Goal: Transaction & Acquisition: Register for event/course

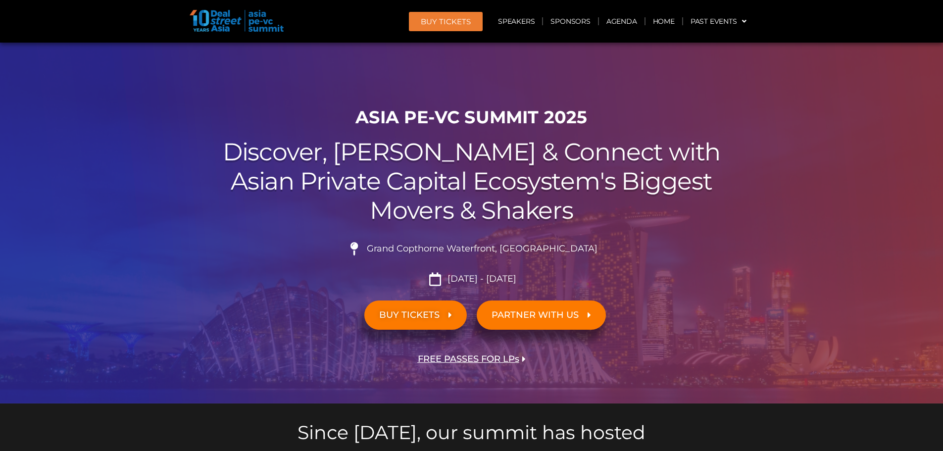
click at [422, 311] on span "BUY TICKETS" at bounding box center [409, 314] width 60 height 9
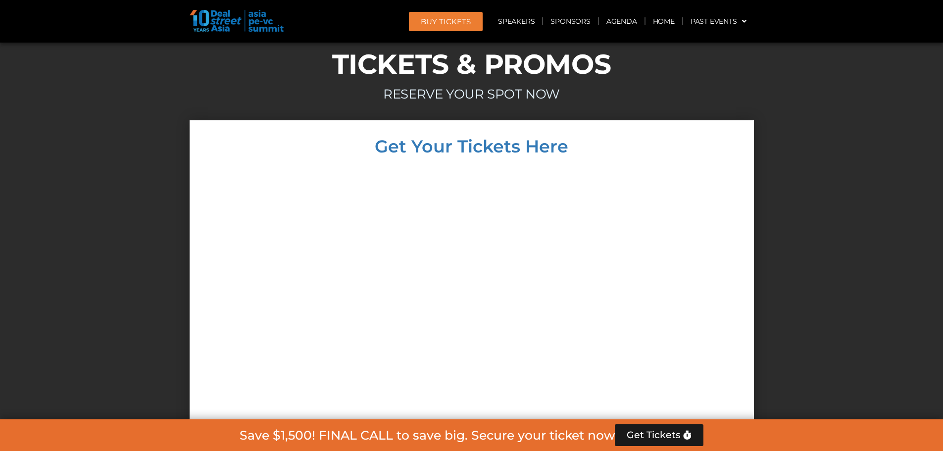
scroll to position [8559, 0]
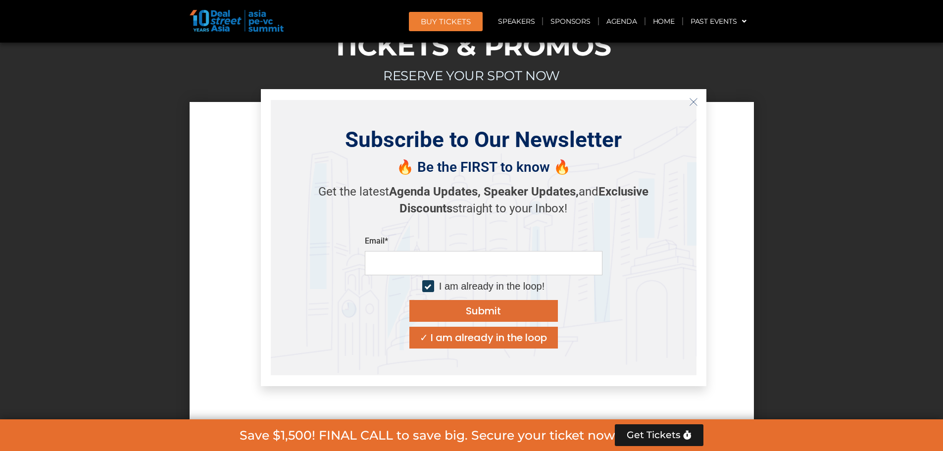
click at [695, 100] on icon "Close" at bounding box center [693, 102] width 9 height 9
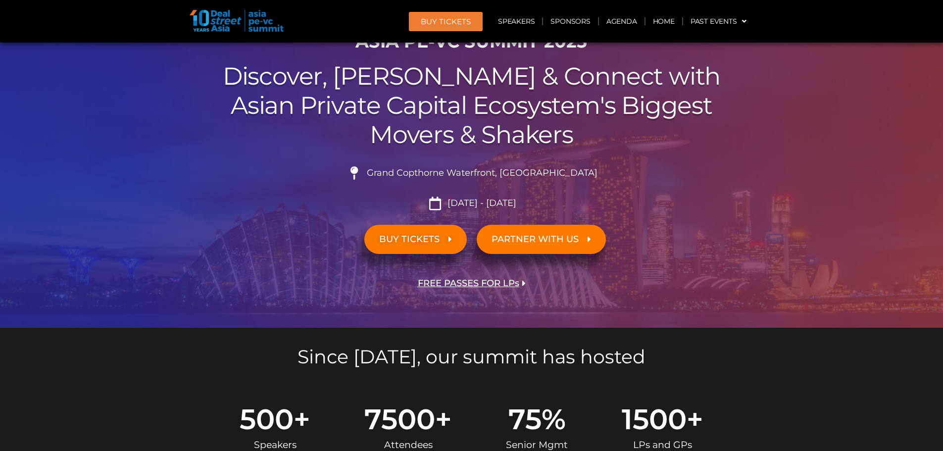
scroll to position [0, 0]
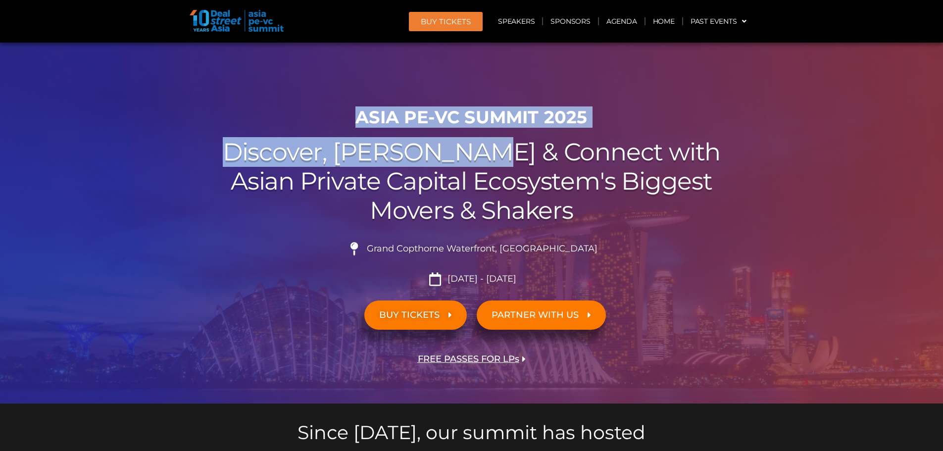
drag, startPoint x: 372, startPoint y: 116, endPoint x: 548, endPoint y: 143, distance: 178.3
click at [548, 142] on div "ASIA PE-VC Summit 2025 Discover, Learn & Connect with Asian Private Capital Eco…" at bounding box center [472, 253] width 564 height 302
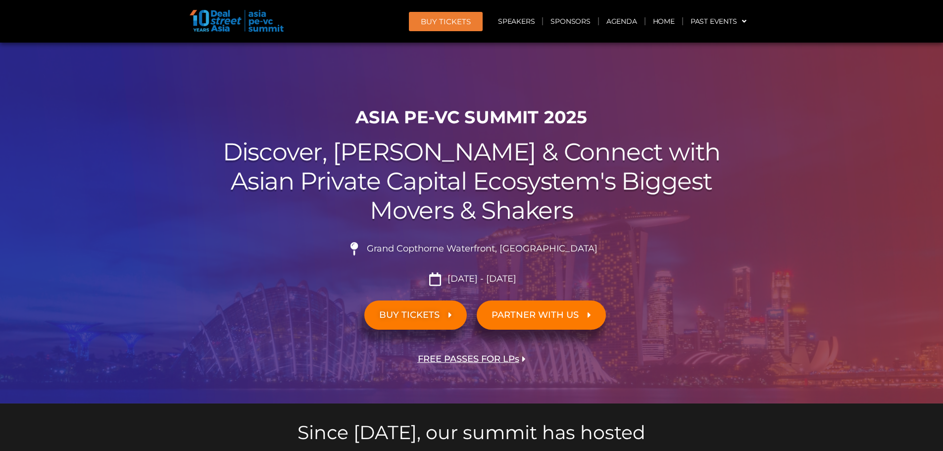
click at [554, 165] on h2 "Discover, Learn & Connect with Asian Private Capital Ecosystem's Biggest Movers…" at bounding box center [472, 181] width 555 height 87
drag, startPoint x: 507, startPoint y: 209, endPoint x: 480, endPoint y: 221, distance: 29.3
click at [501, 211] on h2 "Discover, Learn & Connect with Asian Private Capital Ecosystem's Biggest Movers…" at bounding box center [472, 181] width 555 height 87
click at [398, 253] on span "Grand Copthorne Waterfront, [GEOGRAPHIC_DATA]​" at bounding box center [480, 249] width 233 height 11
click at [362, 248] on icon at bounding box center [354, 248] width 17 height 13
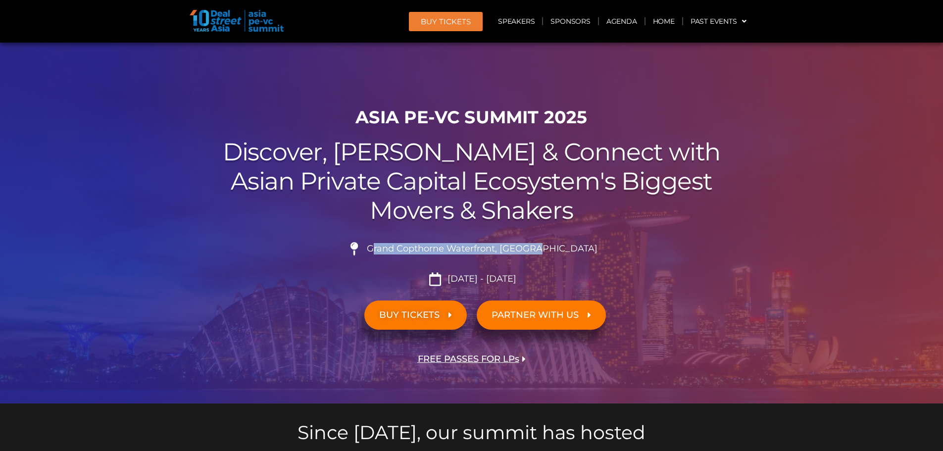
drag, startPoint x: 400, startPoint y: 249, endPoint x: 562, endPoint y: 242, distance: 162.5
click at [562, 242] on li "Grand Copthorne Waterfront, [GEOGRAPHIC_DATA]​" at bounding box center [472, 253] width 555 height 22
drag, startPoint x: 583, startPoint y: 248, endPoint x: 484, endPoint y: 225, distance: 101.6
click at [485, 227] on div "ASIA PE-VC Summit 2025 Discover, Learn & Connect with Asian Private Capital Eco…" at bounding box center [472, 253] width 564 height 302
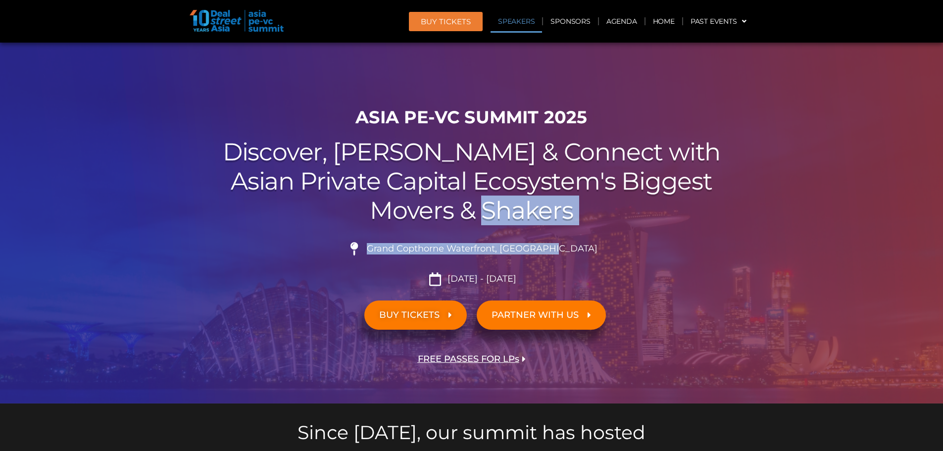
click at [510, 21] on link "Speakers" at bounding box center [516, 21] width 51 height 23
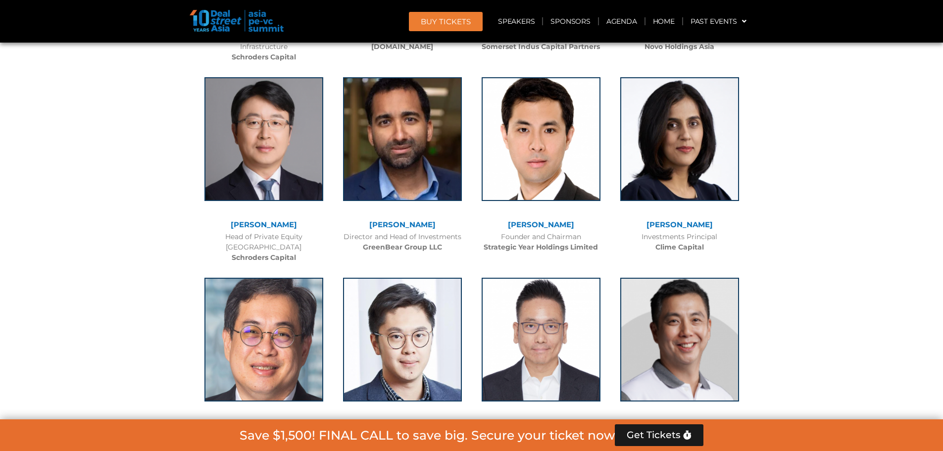
scroll to position [3601, 0]
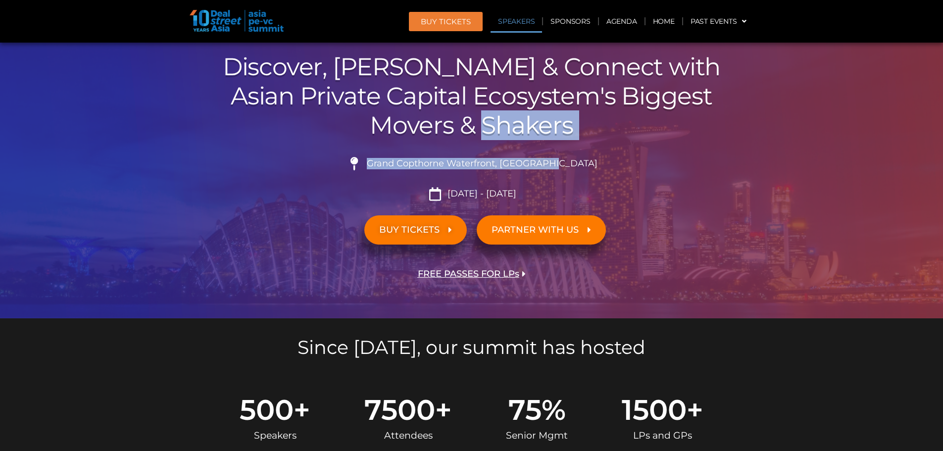
click at [514, 22] on link "Speakers" at bounding box center [516, 21] width 51 height 23
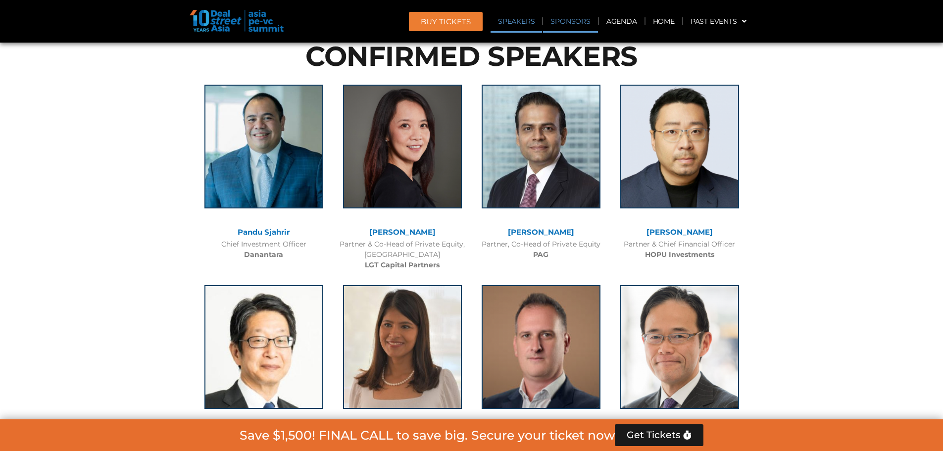
click at [583, 21] on link "Sponsors" at bounding box center [570, 21] width 54 height 23
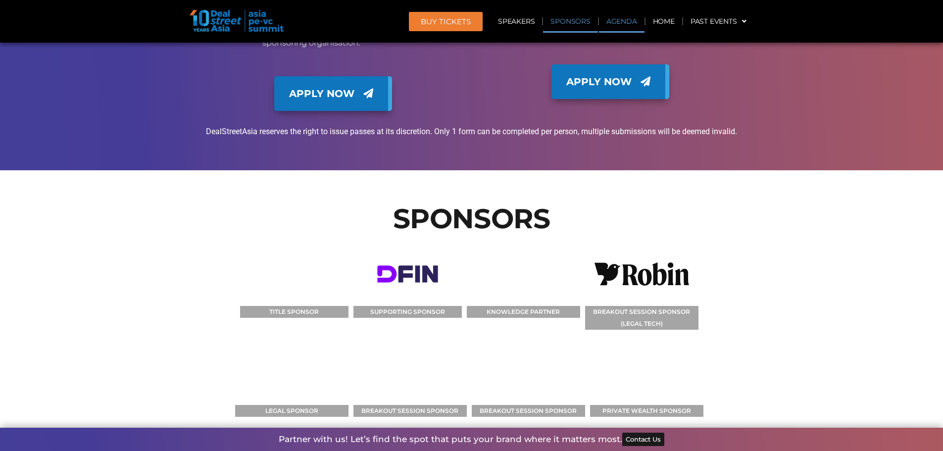
click at [607, 21] on link "Agenda" at bounding box center [622, 21] width 46 height 23
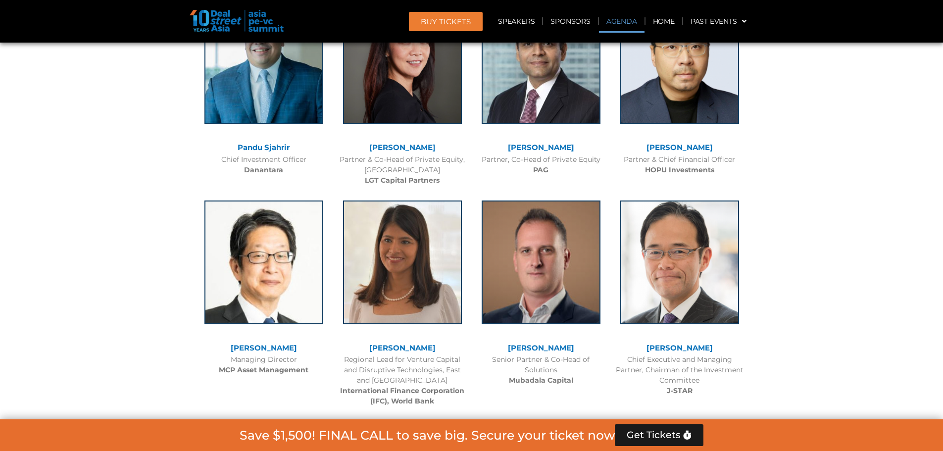
scroll to position [518, 0]
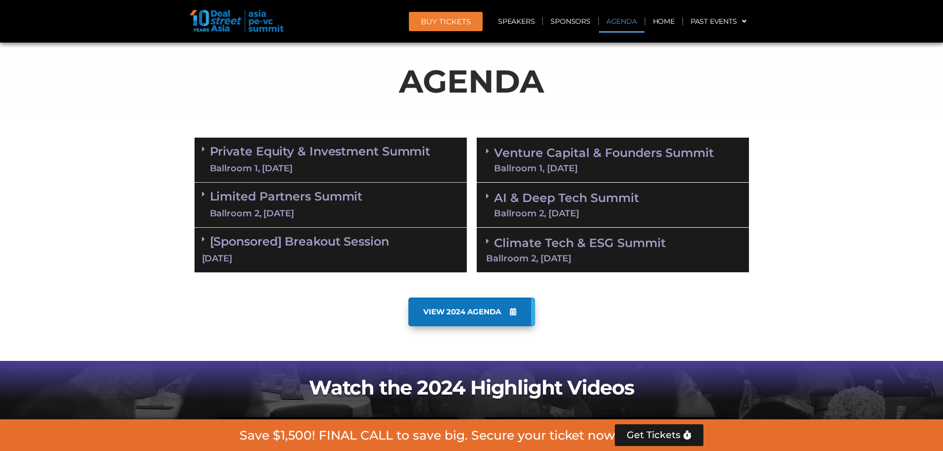
click at [307, 153] on link "Private Equity & Investment Summit Ballroom 1, 10 Sept" at bounding box center [320, 160] width 221 height 30
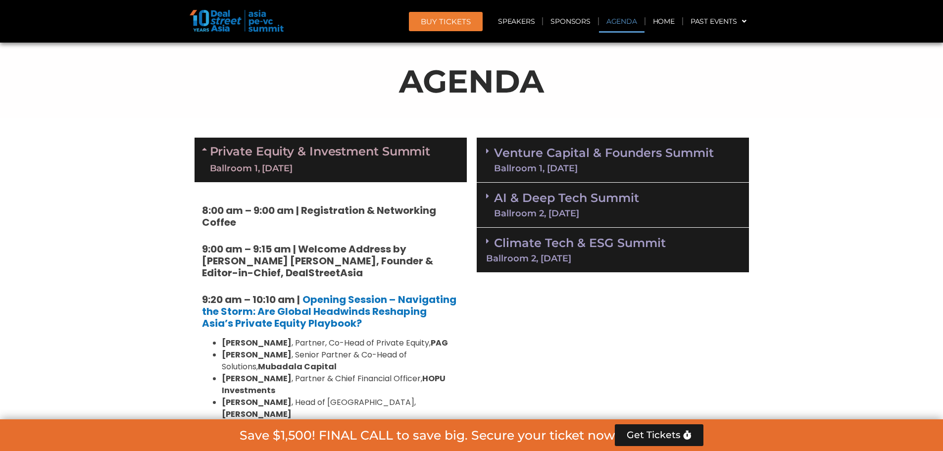
click at [581, 150] on link "Venture Capital & Founders​ Summit Ballroom 1, 11 Sept" at bounding box center [604, 160] width 220 height 26
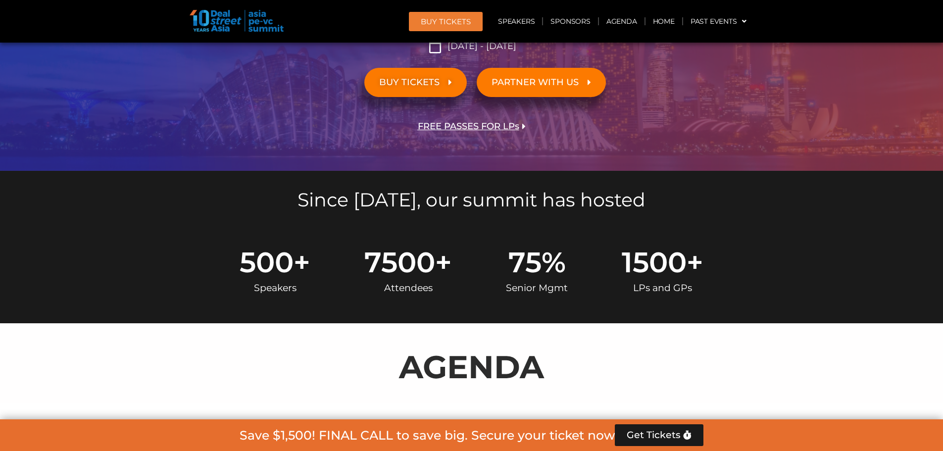
scroll to position [221, 0]
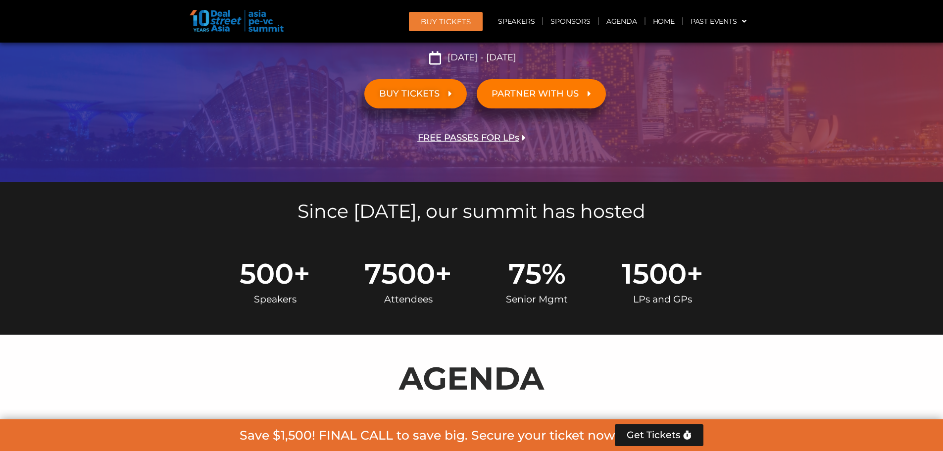
click at [661, 434] on span "Get Tickets" at bounding box center [654, 435] width 54 height 10
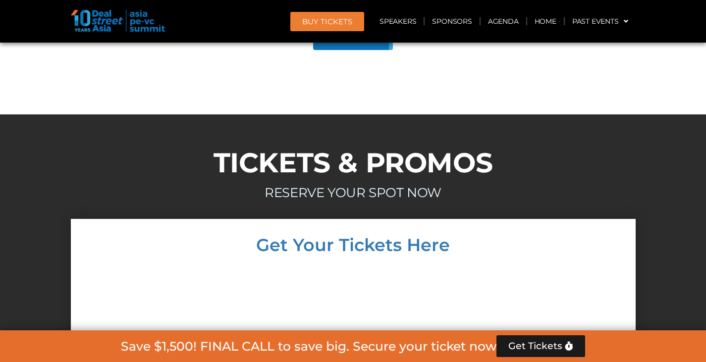
scroll to position [9894, 0]
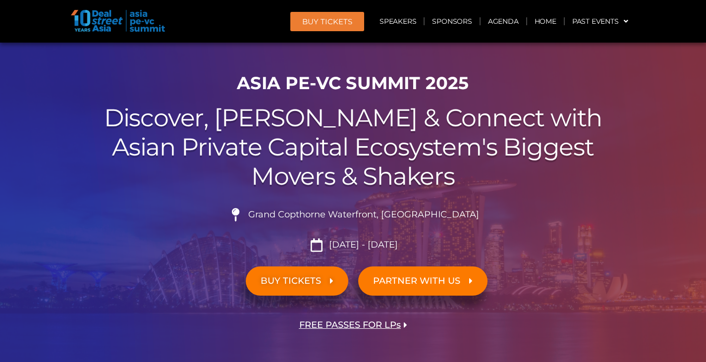
scroll to position [50, 0]
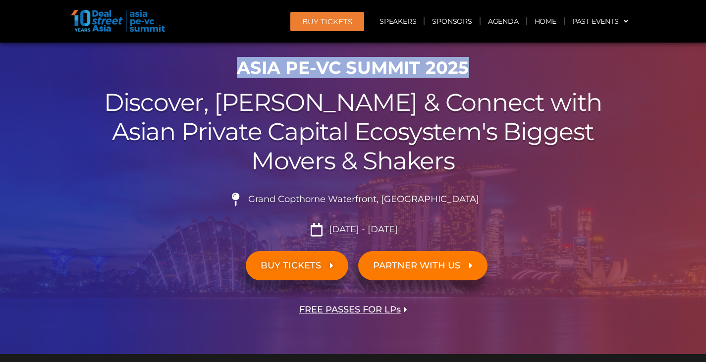
drag, startPoint x: 241, startPoint y: 70, endPoint x: 475, endPoint y: 65, distance: 234.2
click at [475, 65] on h1 "ASIA PE-VC Summit 2025" at bounding box center [353, 67] width 555 height 21
copy h1 "ASIA PE-VC Summit 2025"
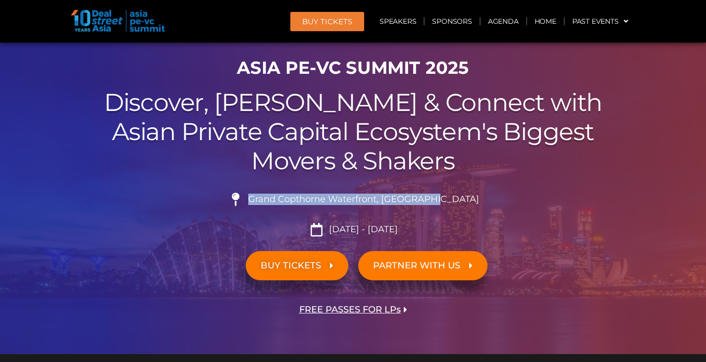
drag, startPoint x: 275, startPoint y: 201, endPoint x: 460, endPoint y: 196, distance: 184.7
click at [460, 196] on li "Grand Copthorne Waterfront, [GEOGRAPHIC_DATA]​" at bounding box center [353, 204] width 555 height 22
copy span "Grand Copthorne Waterfront, [GEOGRAPHIC_DATA]​"
click at [310, 265] on span "BUY TICKETS" at bounding box center [290, 265] width 60 height 9
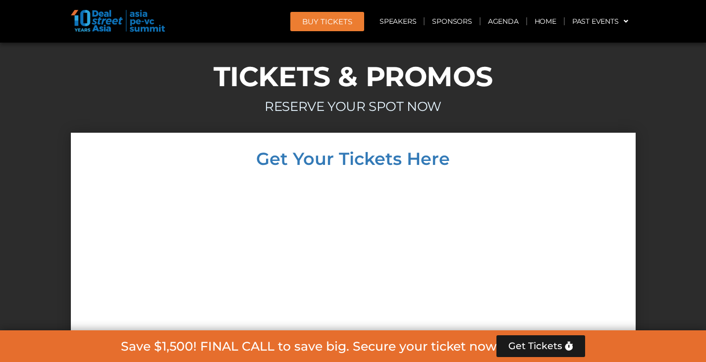
scroll to position [8558, 0]
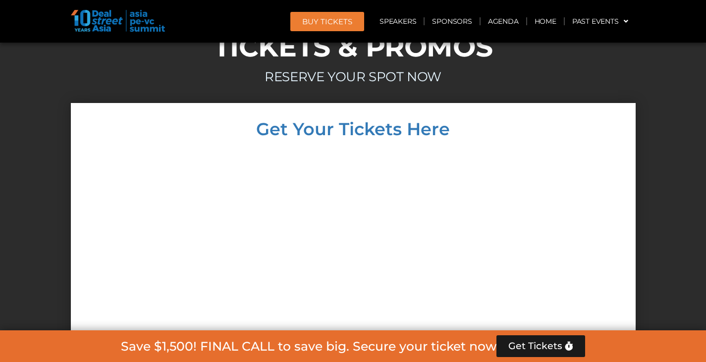
click at [129, 207] on div at bounding box center [353, 344] width 545 height 392
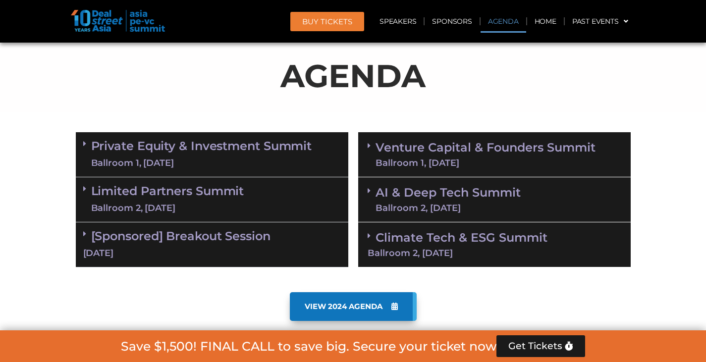
scroll to position [495, 0]
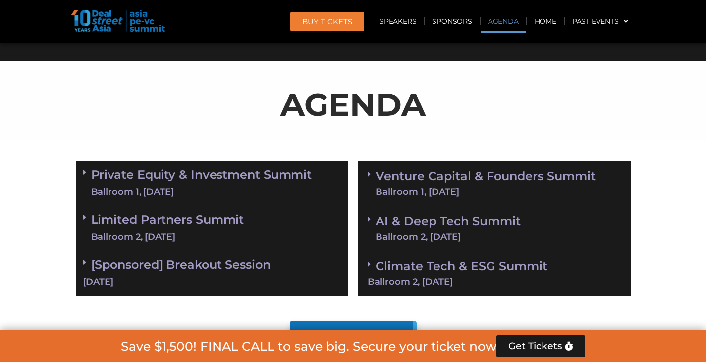
click at [438, 172] on link "Venture Capital & Founders​ Summit Ballroom 1, 11 Sept" at bounding box center [485, 183] width 220 height 26
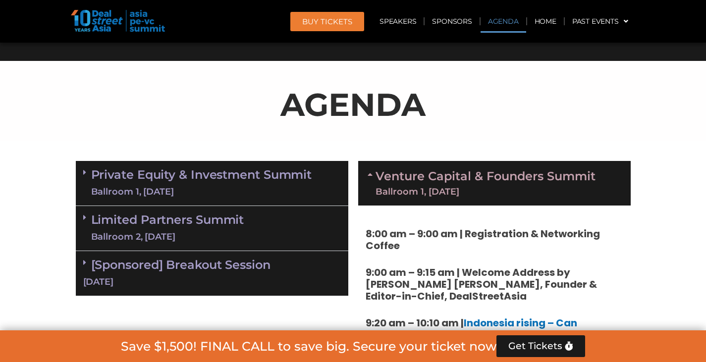
click at [402, 174] on link "Venture Capital & Founders​ Summit Ballroom 1, 11 Sept" at bounding box center [485, 183] width 220 height 26
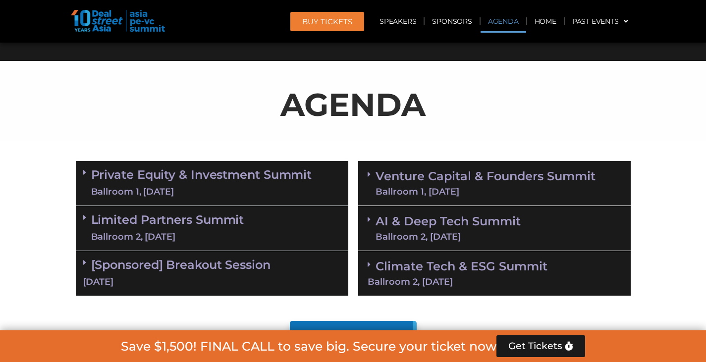
scroll to position [446, 0]
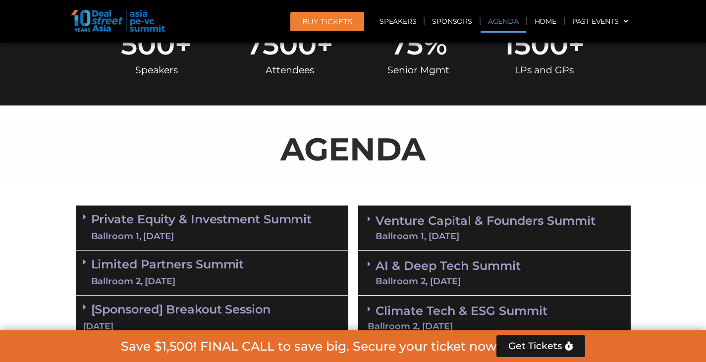
click at [181, 220] on div "Private Equity & Investment Summit Ballroom 1, 10 Sept 8:00 am – 9:00 am | Regi…" at bounding box center [212, 272] width 272 height 135
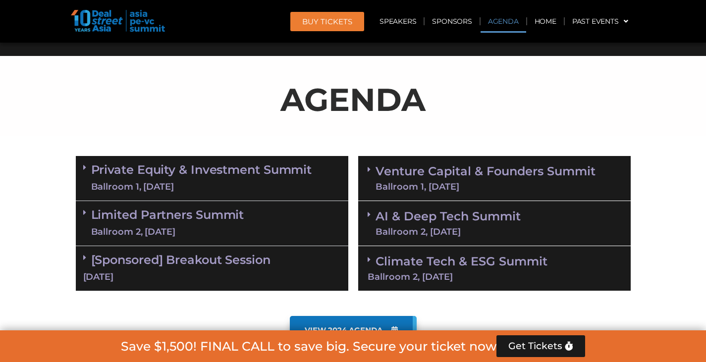
scroll to position [545, 0]
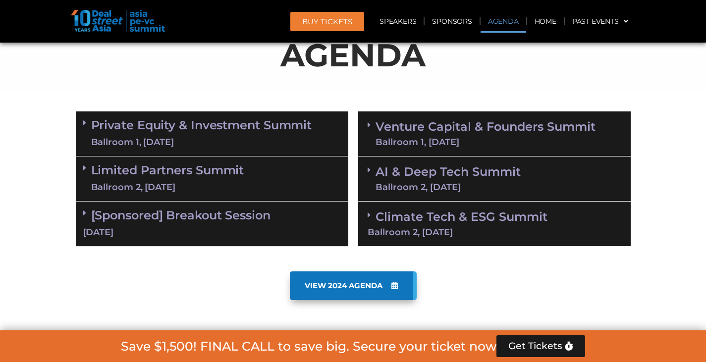
click at [194, 217] on link "[Sponsored] Breakout Session 10 Sept" at bounding box center [211, 223] width 257 height 31
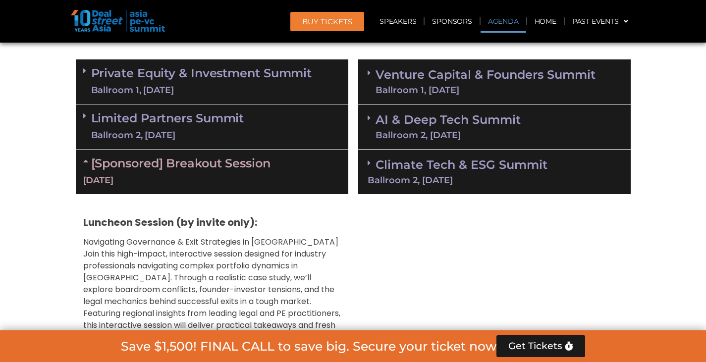
scroll to position [594, 0]
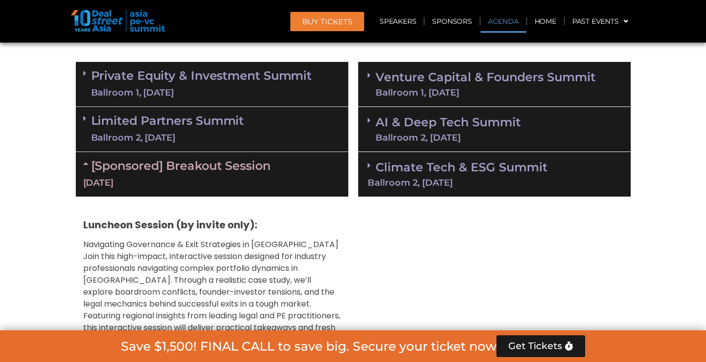
click at [206, 167] on link "[Sponsored] Breakout Session 10 Sept" at bounding box center [211, 173] width 257 height 31
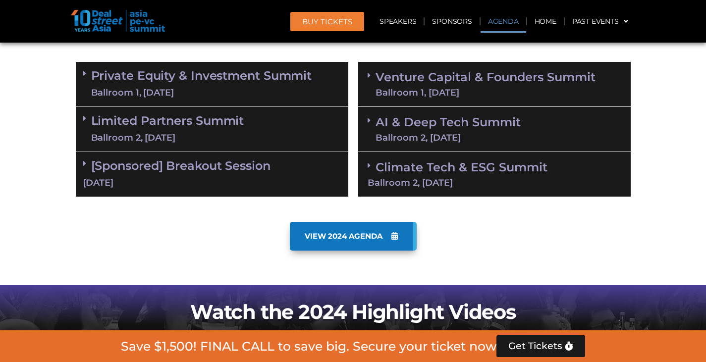
click at [450, 163] on link "Climate Tech & ESG Summit Ballroom 2, 11 Sept" at bounding box center [494, 173] width 254 height 27
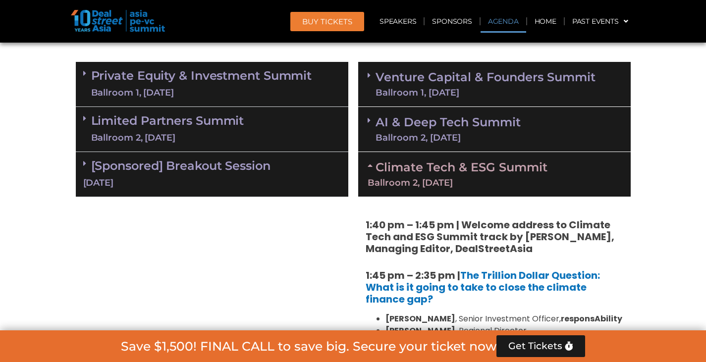
click at [449, 163] on link "Climate Tech & ESG Summit Ballroom 2, 11 Sept" at bounding box center [494, 173] width 254 height 27
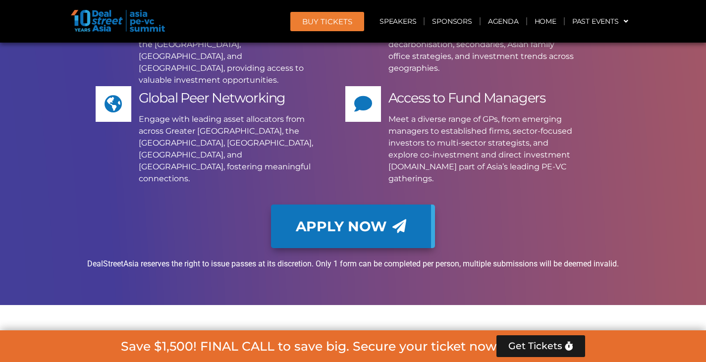
scroll to position [7477, 0]
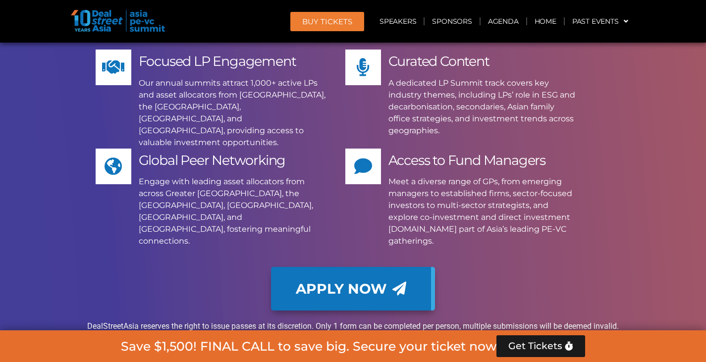
click at [361, 282] on span "Apply Now" at bounding box center [341, 289] width 91 height 14
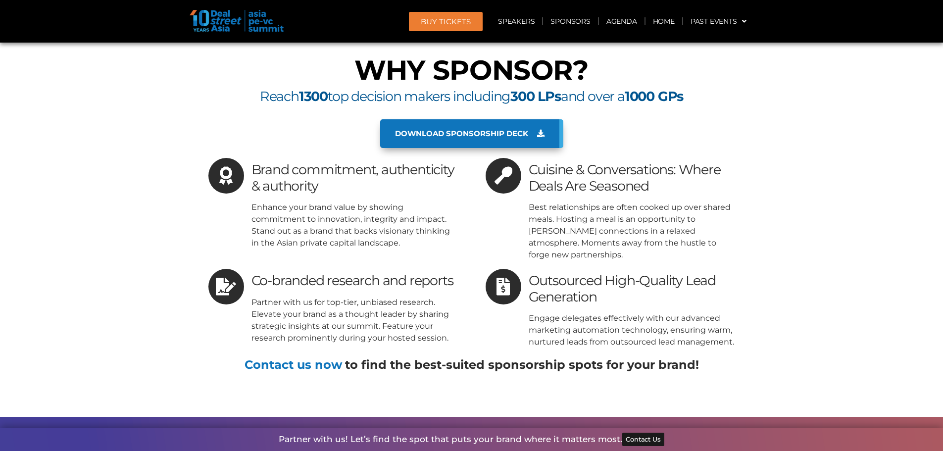
scroll to position [9067, 0]
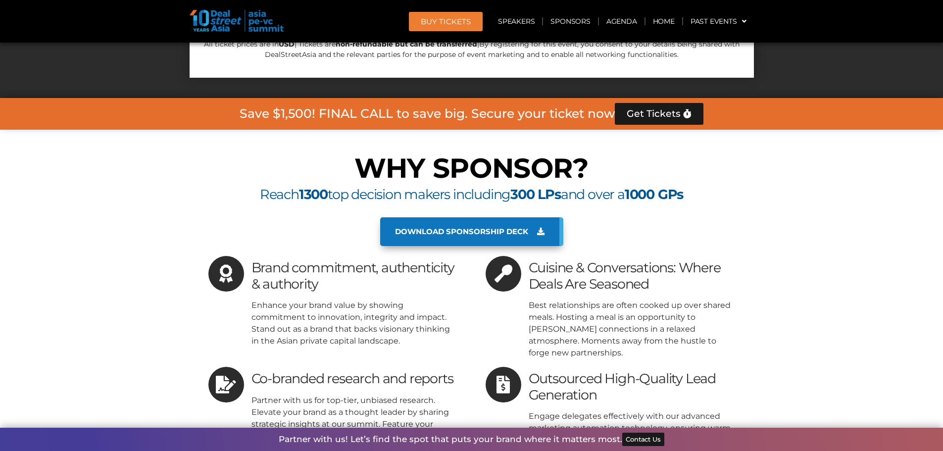
click at [213, 19] on img at bounding box center [237, 21] width 94 height 22
click at [254, 21] on img at bounding box center [237, 21] width 94 height 22
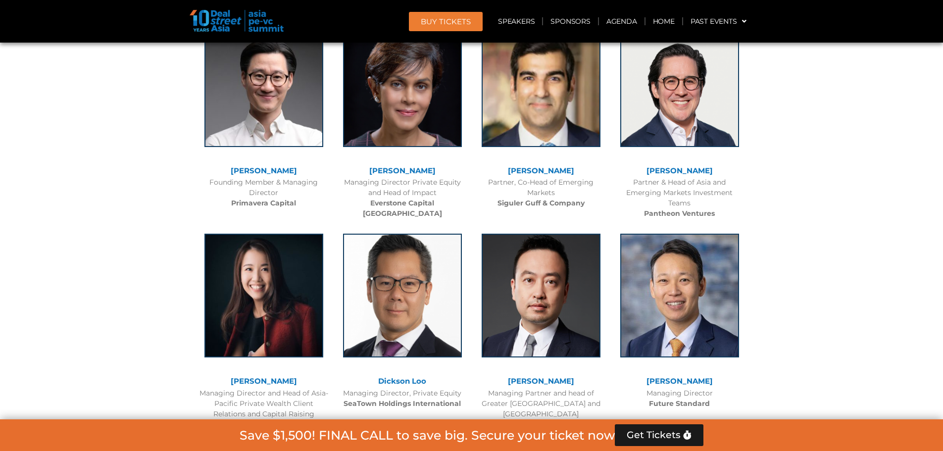
scroll to position [2878, 0]
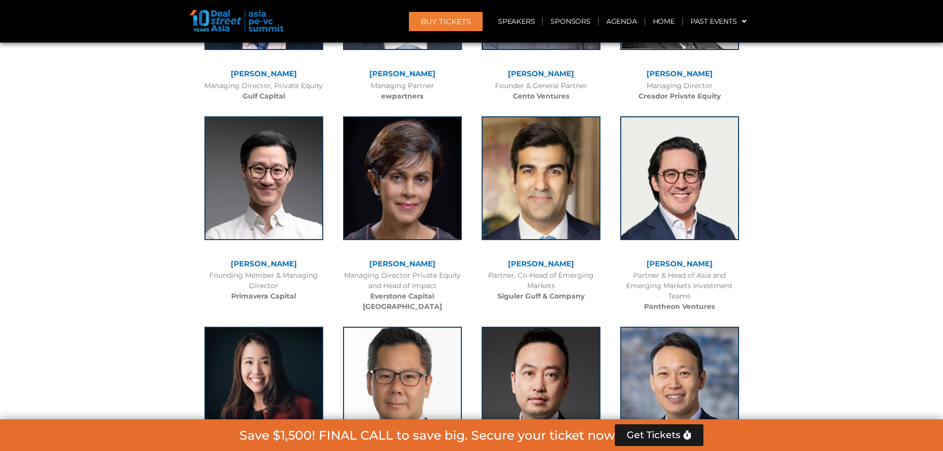
click at [261, 23] on img at bounding box center [237, 21] width 94 height 22
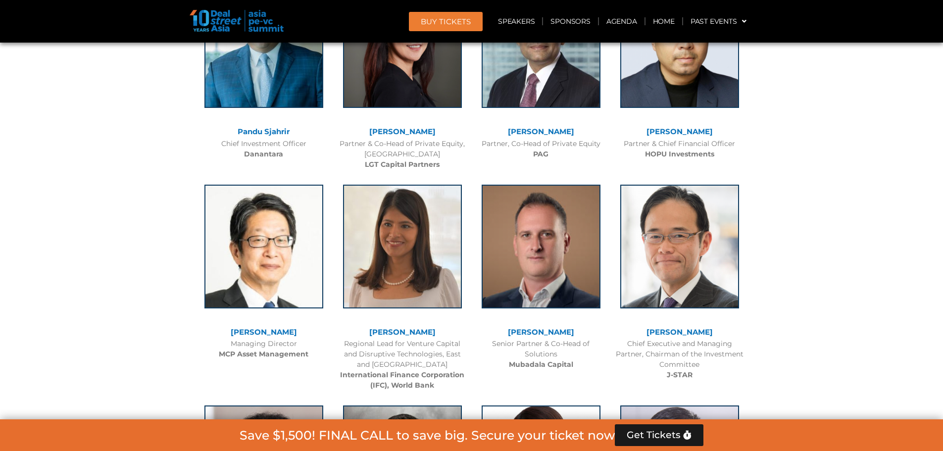
scroll to position [1095, 0]
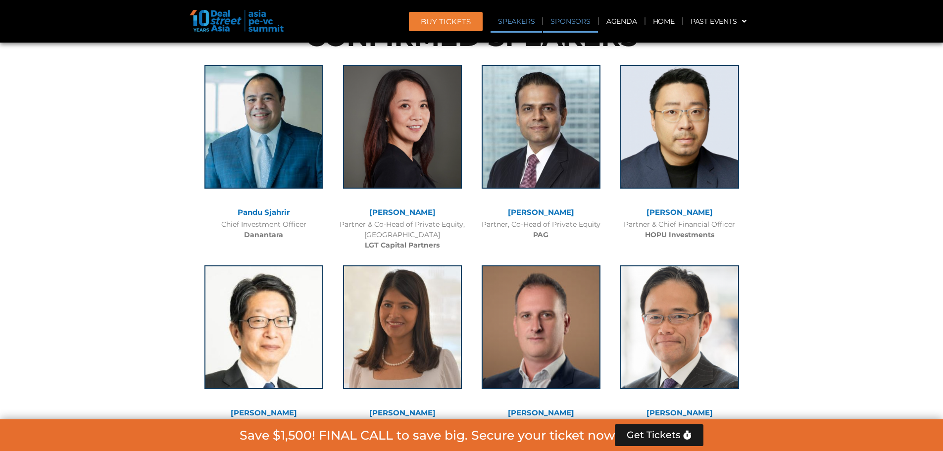
click at [568, 21] on link "Sponsors" at bounding box center [570, 21] width 54 height 23
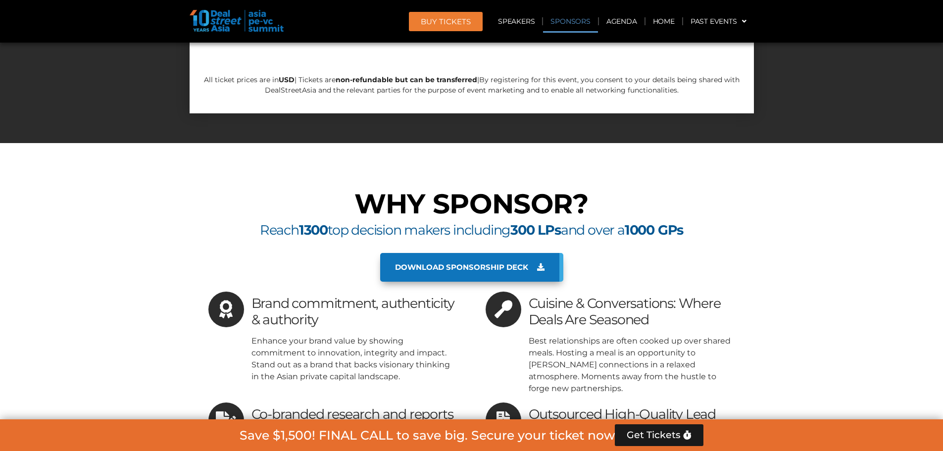
scroll to position [9953, 0]
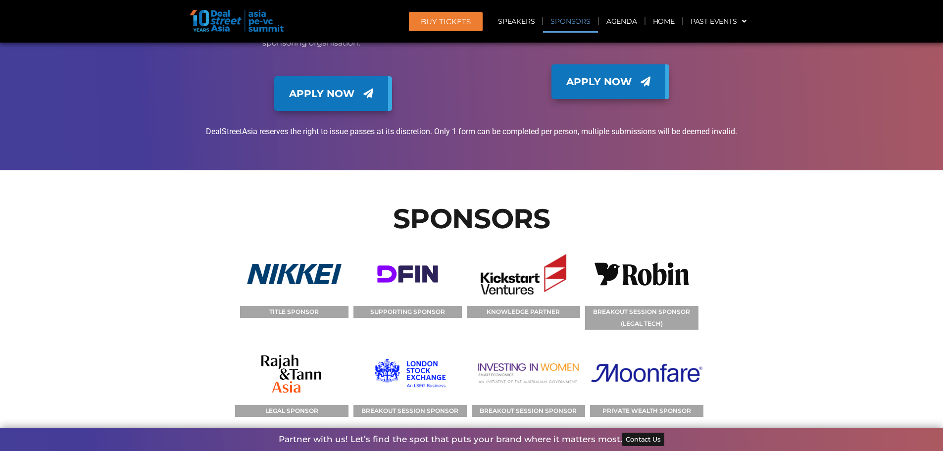
click at [454, 24] on span "BUY Tickets" at bounding box center [446, 21] width 50 height 7
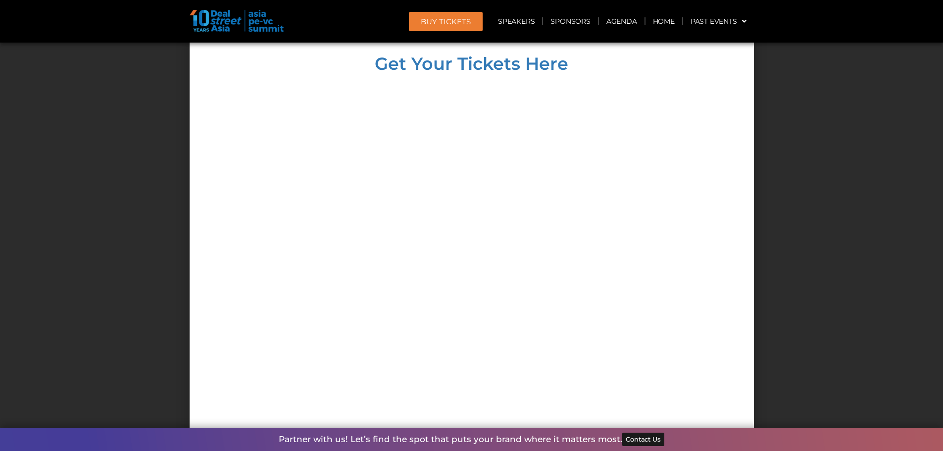
scroll to position [8410, 0]
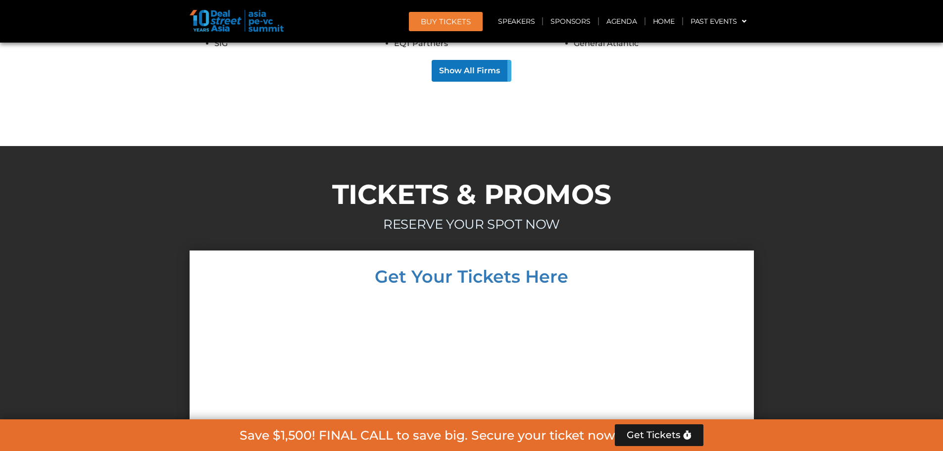
click at [216, 27] on img at bounding box center [237, 21] width 94 height 22
click at [262, 27] on img at bounding box center [237, 21] width 94 height 22
click at [621, 20] on link "Agenda" at bounding box center [622, 21] width 46 height 23
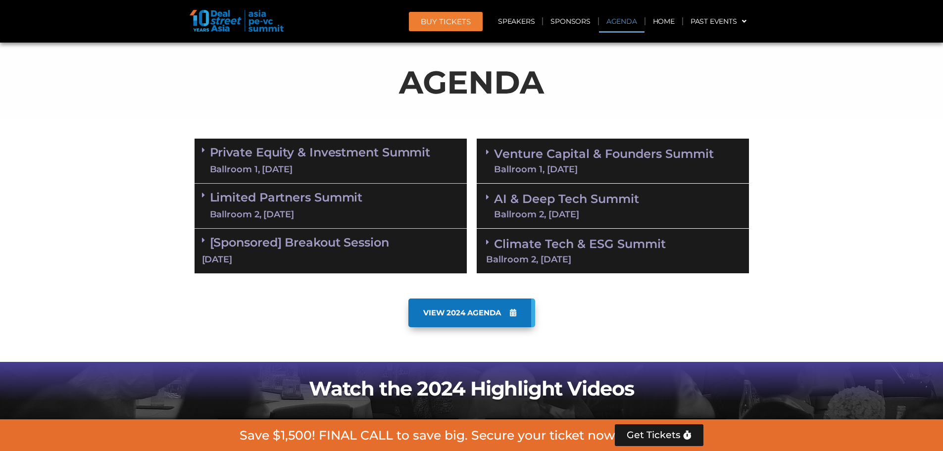
scroll to position [518, 0]
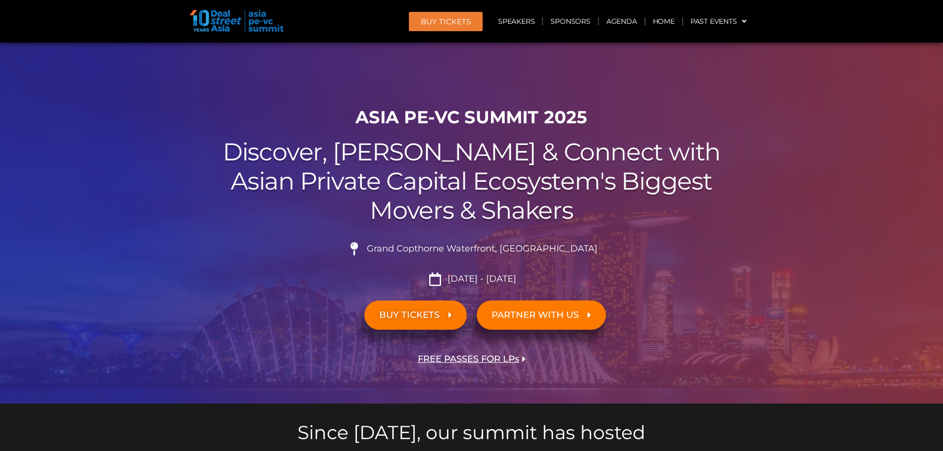
click at [404, 312] on span "BUY TICKETS" at bounding box center [409, 314] width 60 height 9
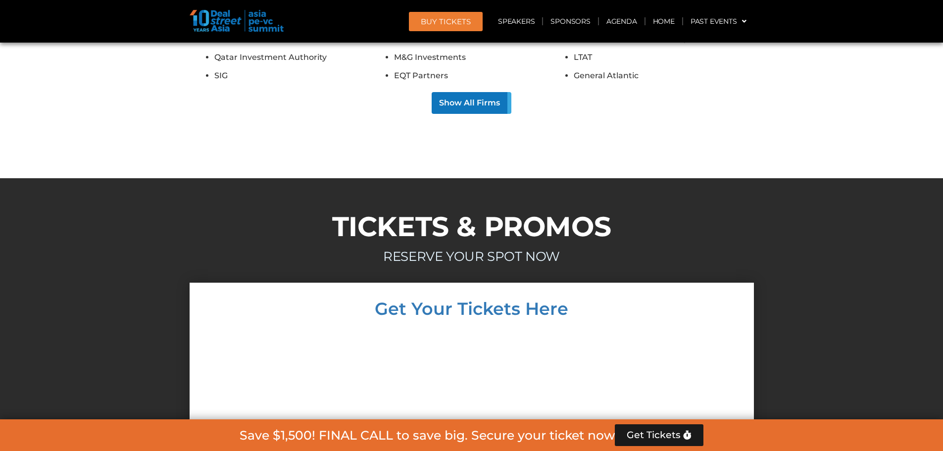
scroll to position [8361, 0]
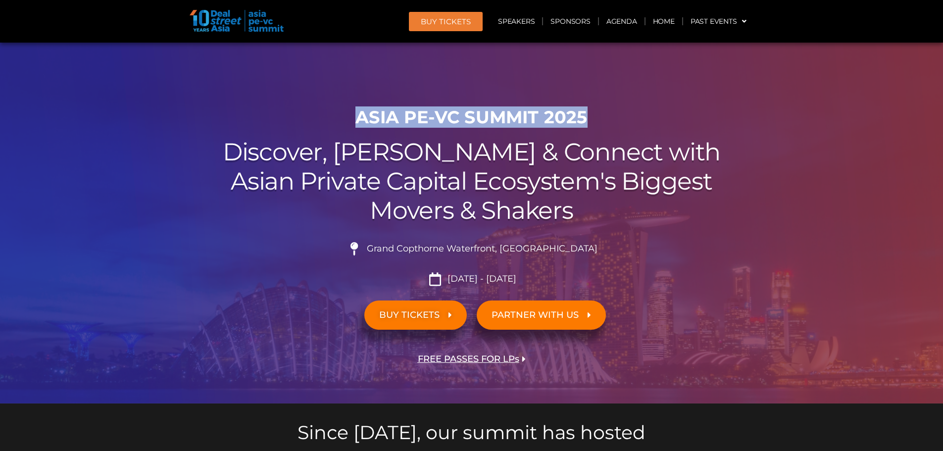
drag, startPoint x: 346, startPoint y: 122, endPoint x: 602, endPoint y: 125, distance: 256.5
click at [599, 125] on h1 "ASIA PE-VC Summit 2025" at bounding box center [472, 117] width 555 height 21
copy h1 "ASIA PE-VC Summit 2025"
click at [421, 310] on span "BUY TICKETS" at bounding box center [409, 314] width 60 height 9
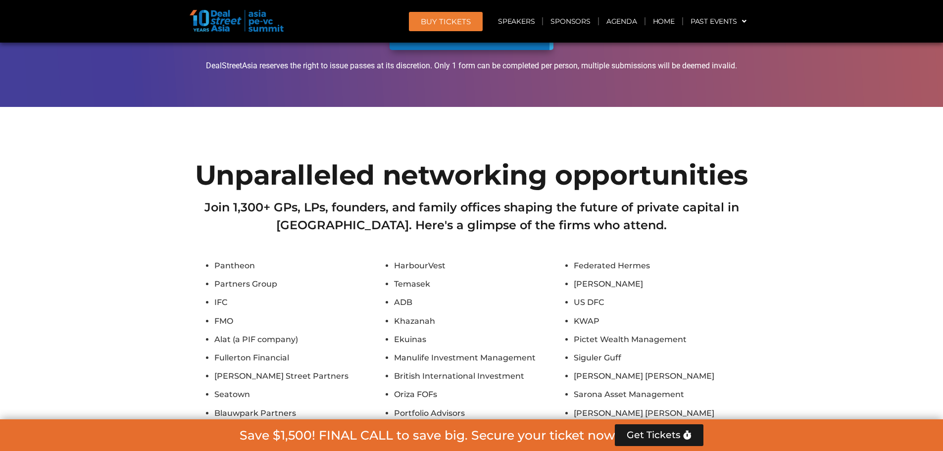
scroll to position [8410, 0]
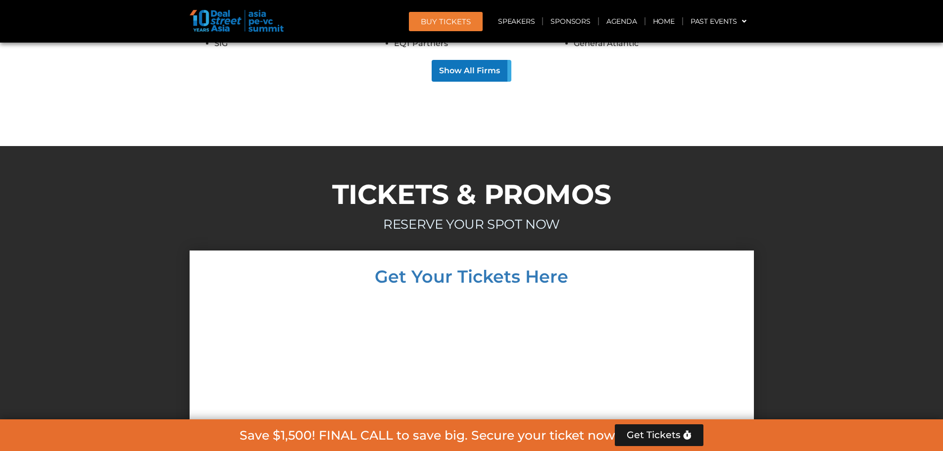
click at [210, 23] on img at bounding box center [237, 21] width 94 height 22
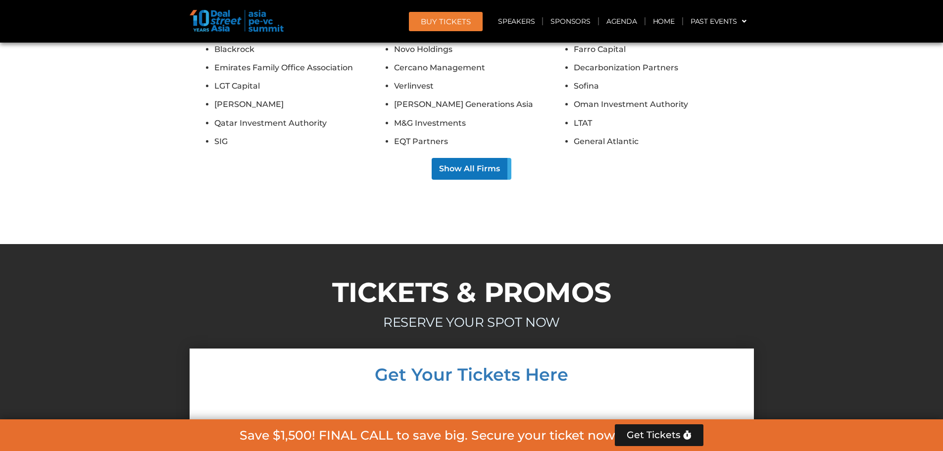
scroll to position [8311, 0]
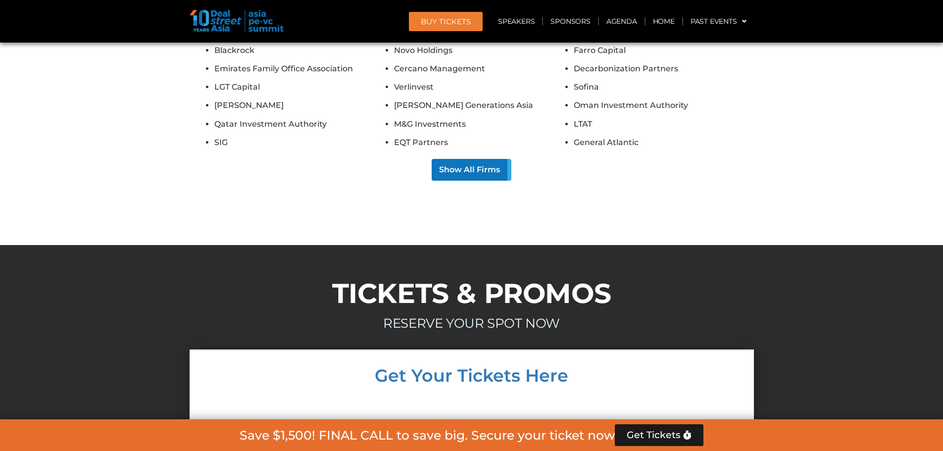
click at [235, 15] on img at bounding box center [237, 21] width 94 height 22
drag, startPoint x: 255, startPoint y: 19, endPoint x: 266, endPoint y: 21, distance: 11.6
click at [255, 20] on img at bounding box center [237, 21] width 94 height 22
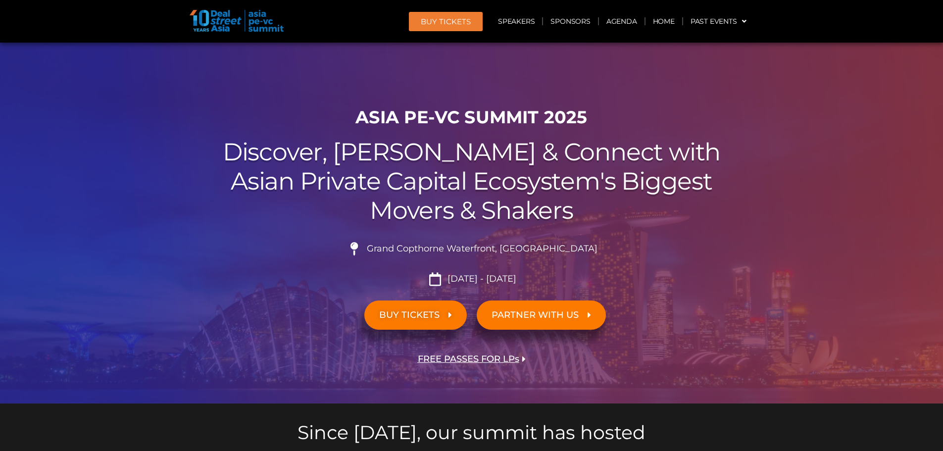
click at [396, 320] on link "BUY TICKETS" at bounding box center [415, 315] width 102 height 29
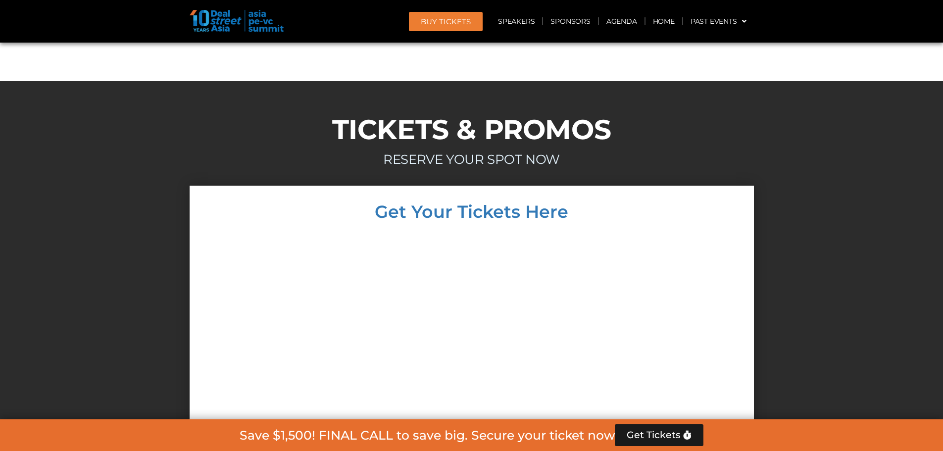
scroll to position [8509, 0]
